Goal: Navigation & Orientation: Find specific page/section

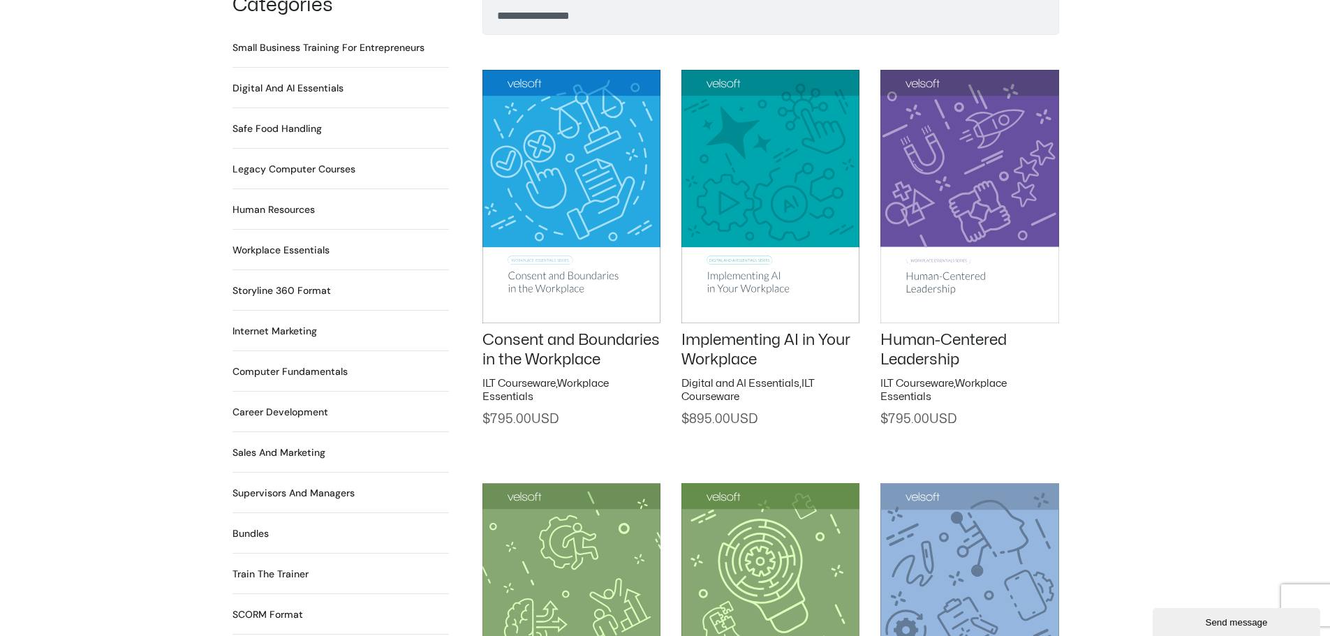
scroll to position [1047, 0]
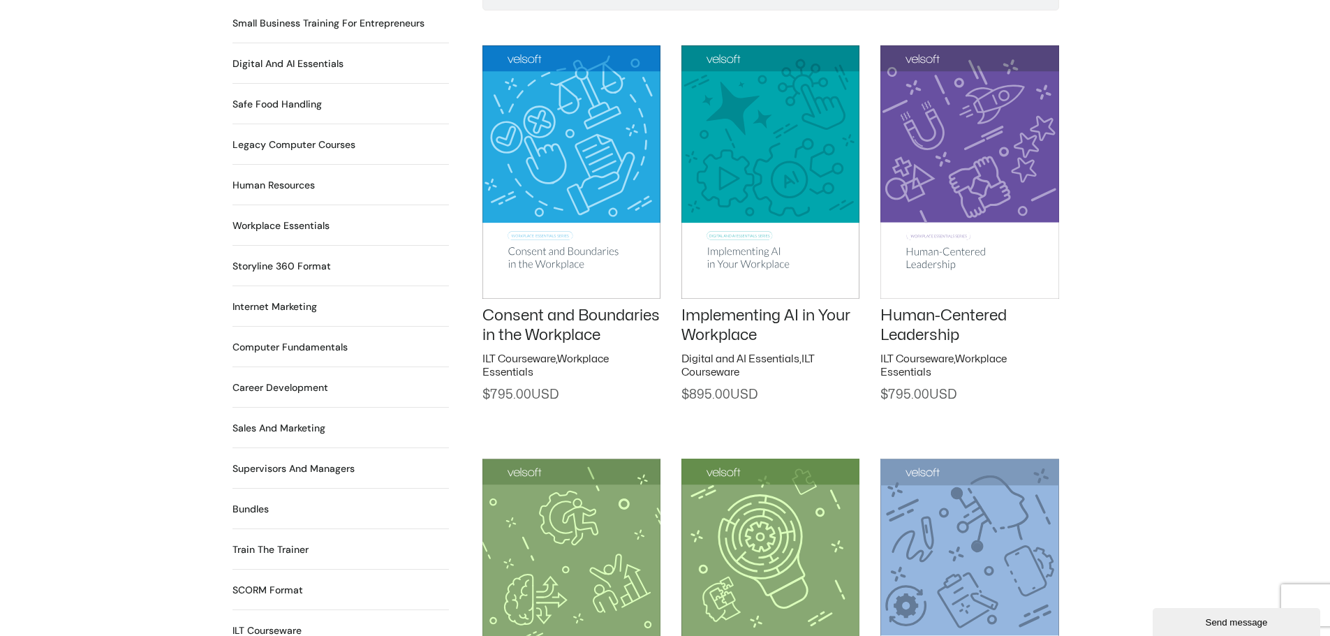
click at [256, 381] on h2 "Career Development 90 Products" at bounding box center [281, 388] width 96 height 15
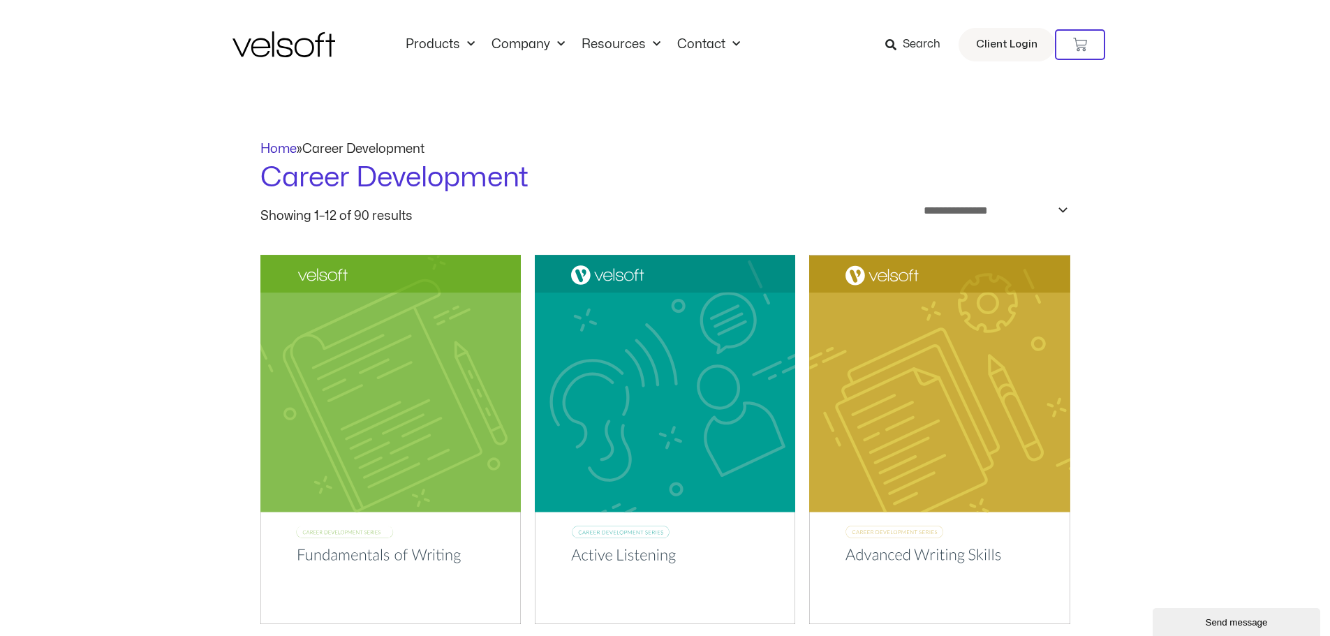
click at [282, 146] on link "Home" at bounding box center [278, 149] width 36 height 12
